Goal: Complete application form

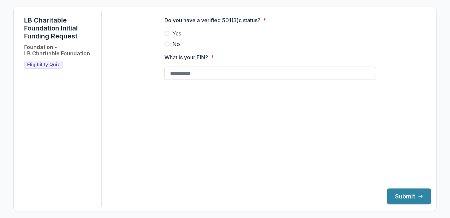
click at [165, 36] on span at bounding box center [167, 33] width 5 height 5
click at [165, 80] on input "What is your EIN? *" at bounding box center [271, 73] width 212 height 13
type input "**********"
click at [388, 188] on button "Submit" at bounding box center [410, 196] width 44 height 16
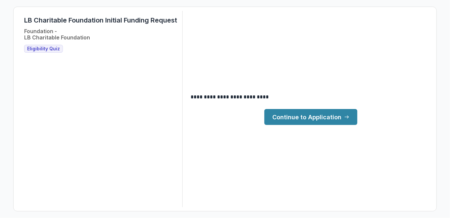
click at [351, 120] on link "Continue to Application" at bounding box center [311, 117] width 93 height 16
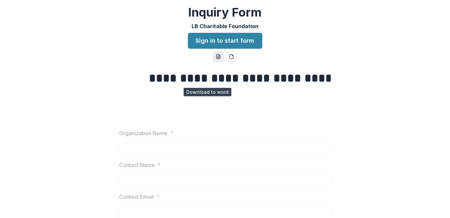
click at [216, 59] on icon "word-download" at bounding box center [218, 56] width 5 height 5
click at [233, 59] on icon "pdf-download" at bounding box center [232, 57] width 4 height 4
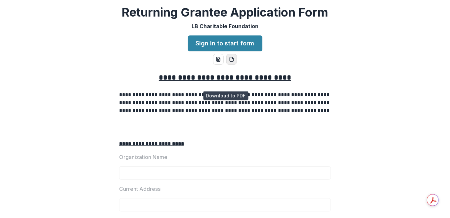
click at [233, 62] on icon "pdf-download" at bounding box center [231, 59] width 5 height 5
